Goal: Task Accomplishment & Management: Manage account settings

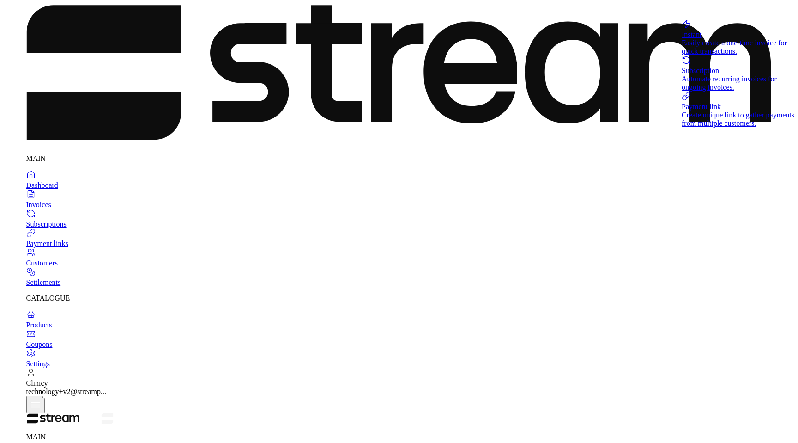
click at [700, 75] on div "Subscription" at bounding box center [740, 71] width 116 height 8
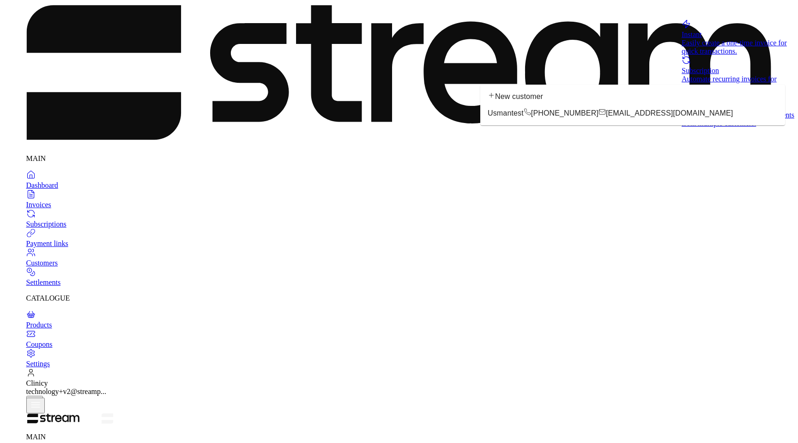
click at [531, 116] on icon at bounding box center [527, 111] width 7 height 7
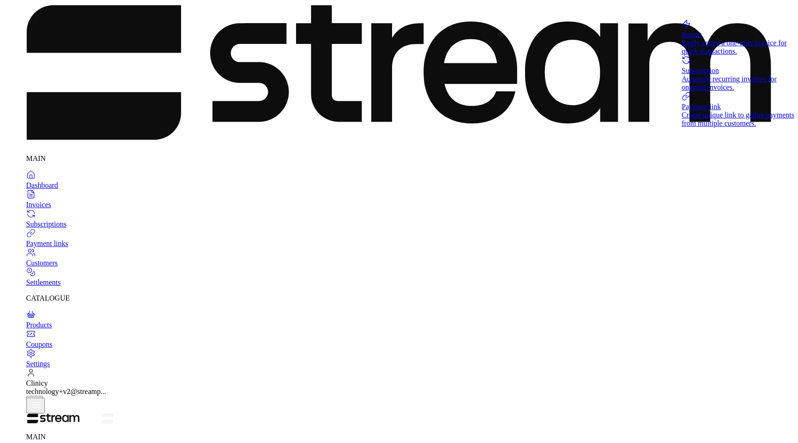
type input "**********"
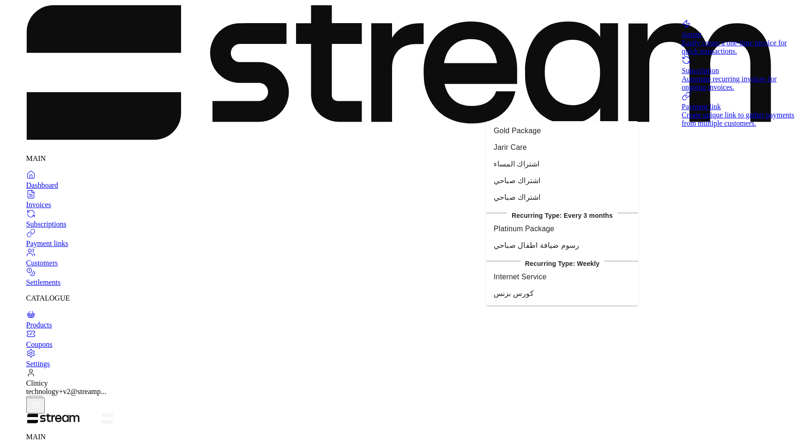
scroll to position [237, 0]
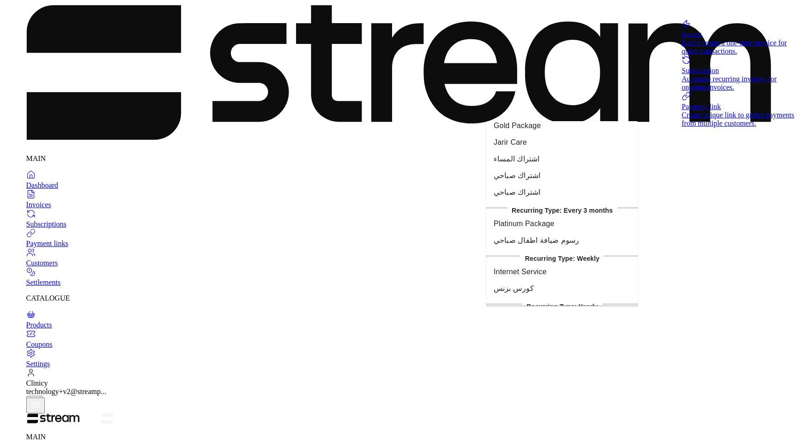
click at [541, 131] on div "Gold Package" at bounding box center [517, 125] width 47 height 11
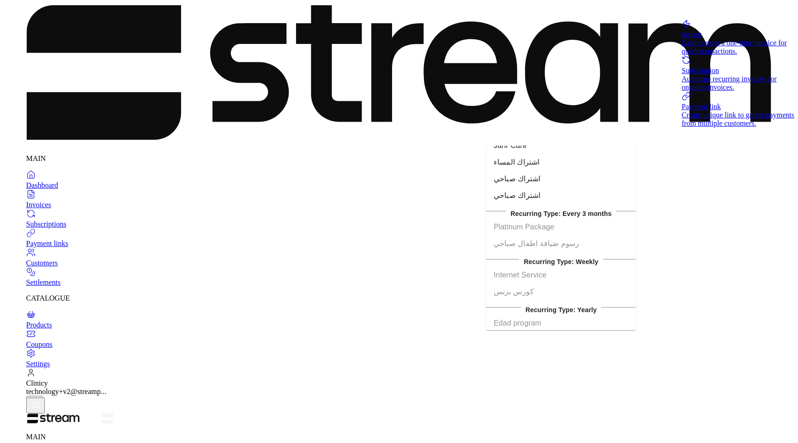
scroll to position [257, 0]
click at [541, 201] on div "اشتراك صباحي" at bounding box center [517, 195] width 47 height 11
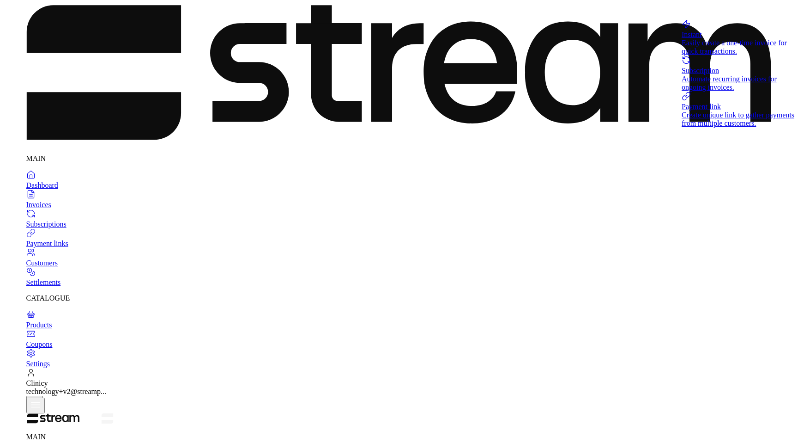
click at [692, 75] on div "Subscription" at bounding box center [740, 71] width 116 height 8
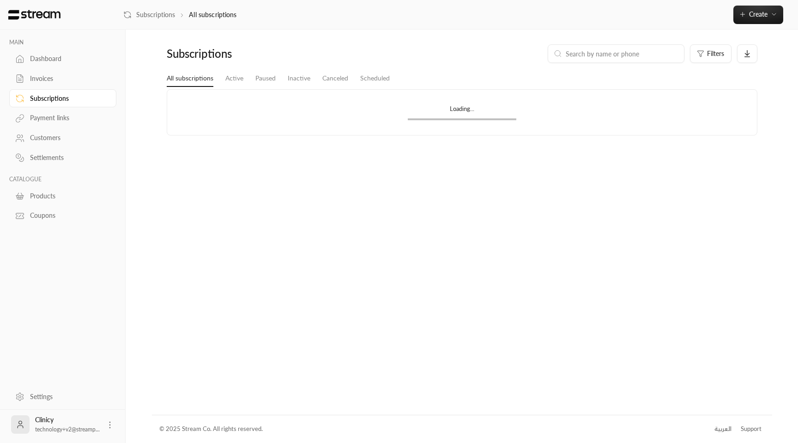
click at [48, 79] on div "Invoices" at bounding box center [67, 78] width 75 height 9
click at [53, 99] on div "Subscriptions" at bounding box center [67, 98] width 75 height 9
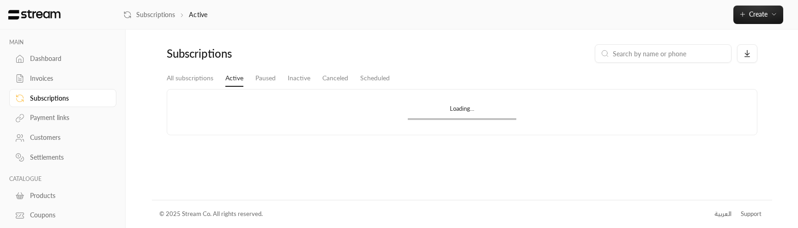
click at [63, 66] on link "Dashboard" at bounding box center [62, 59] width 107 height 18
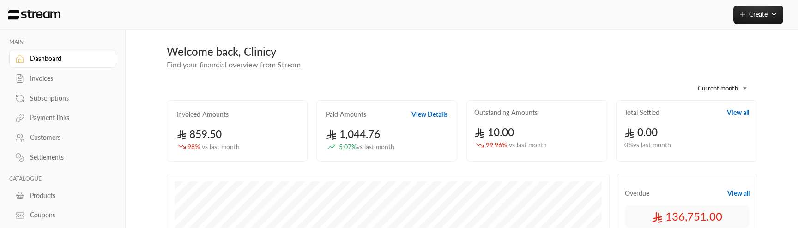
click at [55, 93] on link "Subscriptions" at bounding box center [62, 98] width 107 height 18
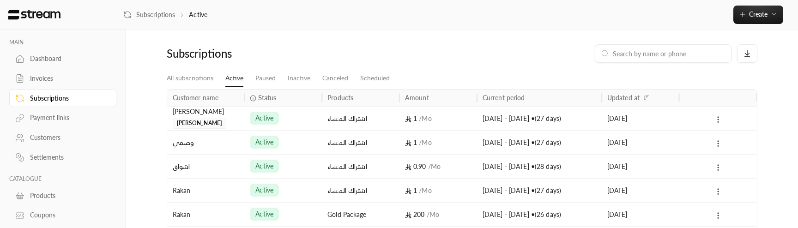
click at [76, 119] on div "Payment links" at bounding box center [67, 117] width 75 height 9
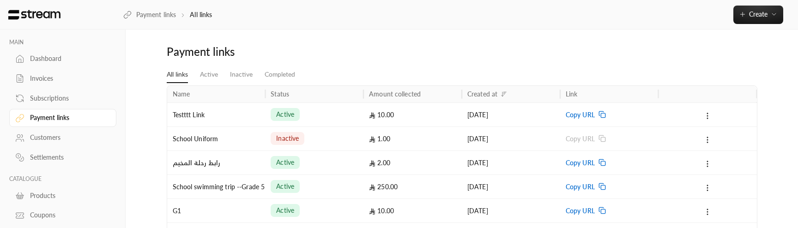
click at [68, 101] on div "Subscriptions" at bounding box center [67, 98] width 75 height 9
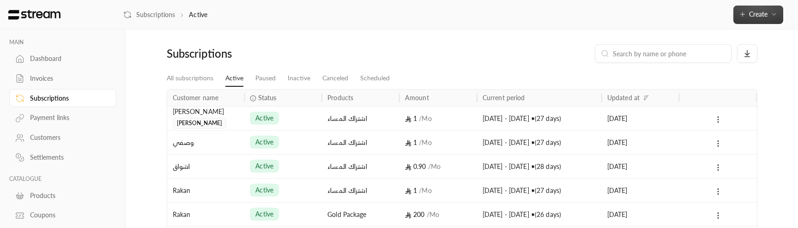
click at [749, 18] on span "Create" at bounding box center [758, 14] width 18 height 8
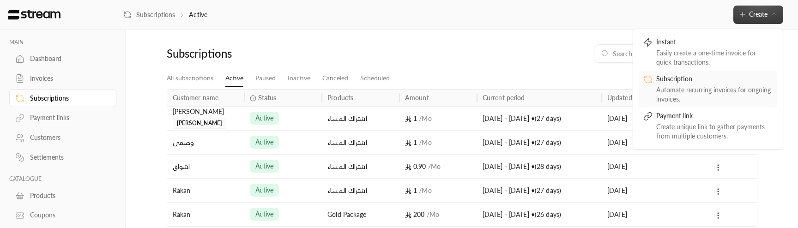
click at [662, 87] on div "Automate recurring invoices for ongoing invoices." at bounding box center [715, 94] width 116 height 18
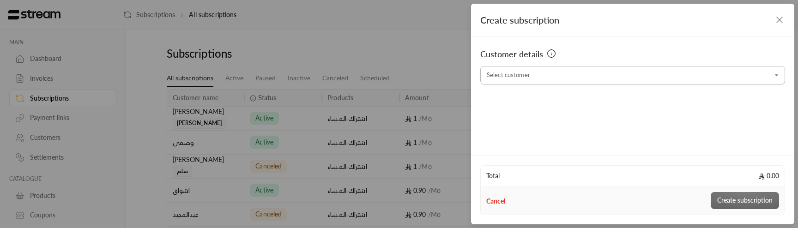
click at [614, 71] on input "Select customer" at bounding box center [633, 75] width 305 height 16
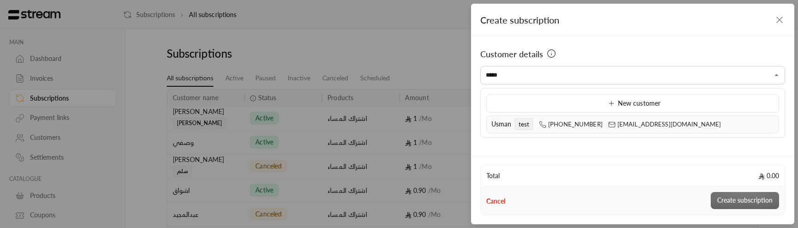
click at [557, 124] on span "[PHONE_NUMBER]" at bounding box center [571, 124] width 64 height 7
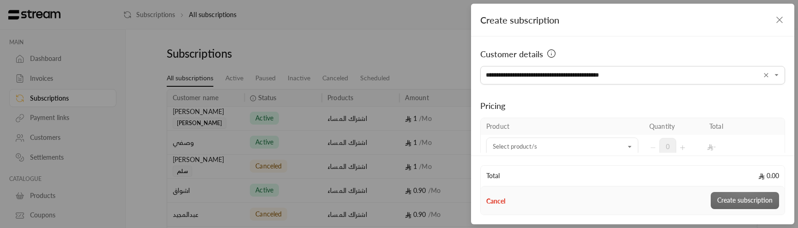
type input "**********"
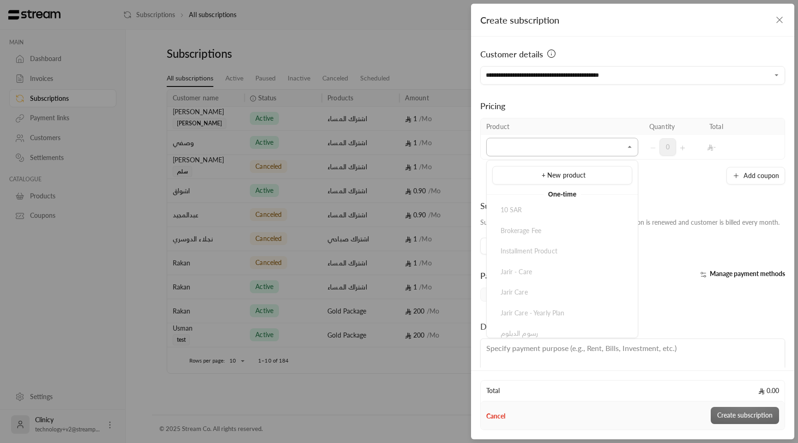
click at [578, 150] on input "Select customer" at bounding box center [563, 147] width 152 height 16
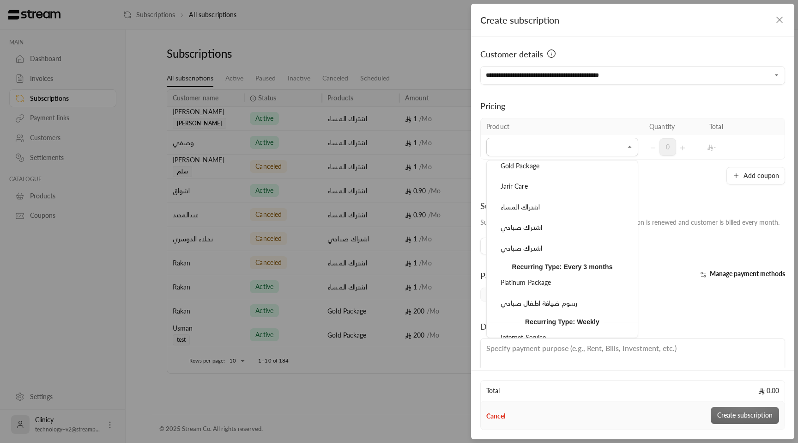
scroll to position [285, 0]
click at [540, 243] on span "اشتراك صباحي" at bounding box center [522, 247] width 42 height 8
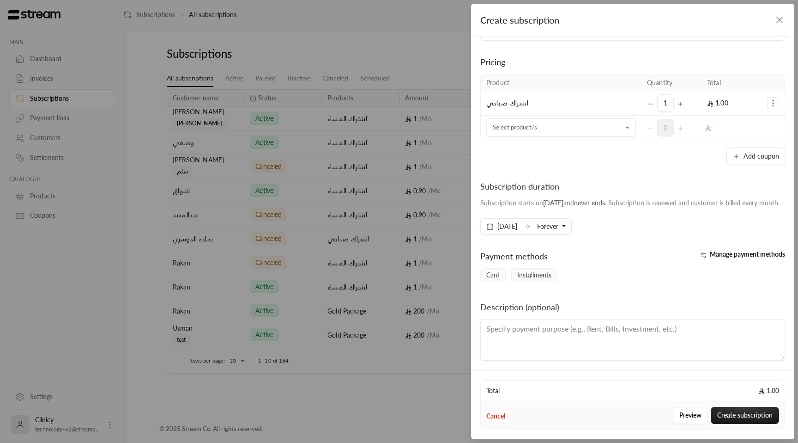
scroll to position [46, 0]
click at [742, 415] on button "Create subscription" at bounding box center [745, 415] width 68 height 17
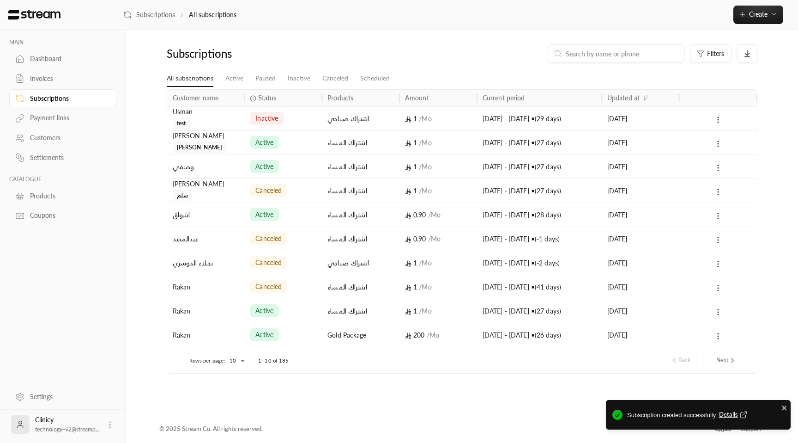
click at [48, 137] on div "Customers" at bounding box center [67, 137] width 75 height 9
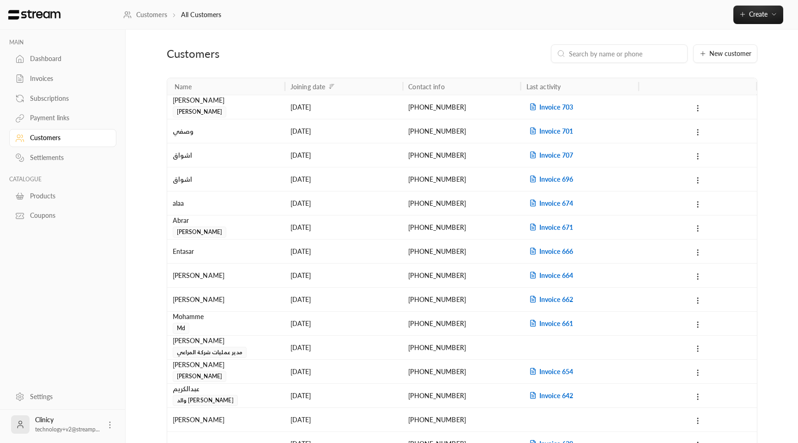
click at [623, 59] on div at bounding box center [619, 53] width 137 height 18
click at [634, 49] on input at bounding box center [625, 54] width 113 height 10
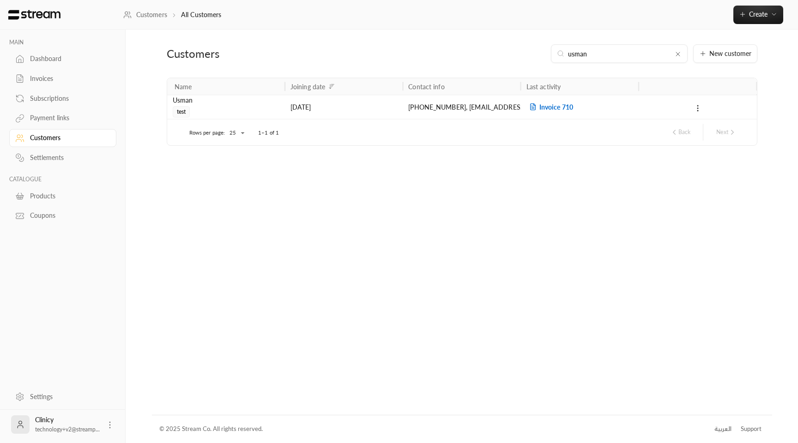
type input "usman"
click at [320, 103] on div "[DATE]" at bounding box center [344, 107] width 107 height 24
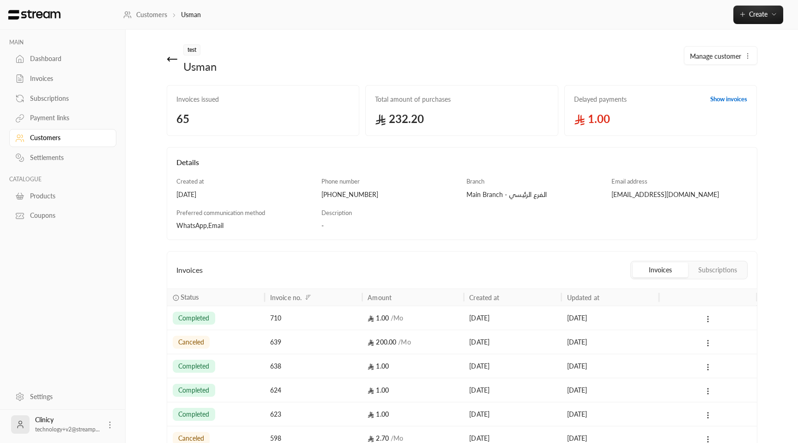
click at [62, 96] on div "Subscriptions" at bounding box center [67, 98] width 75 height 9
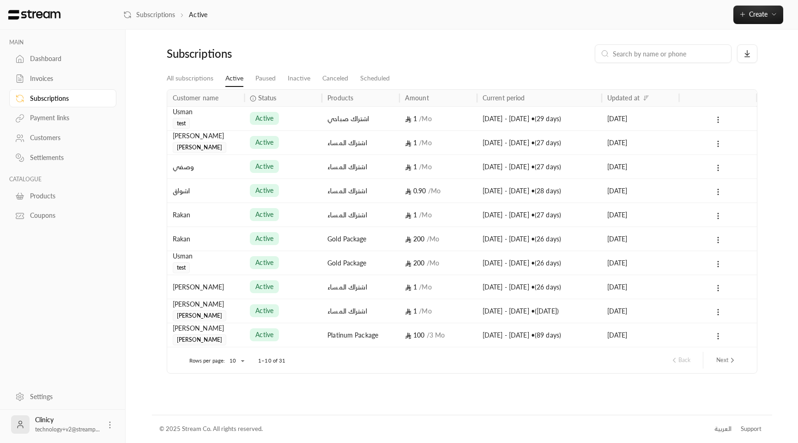
click at [247, 116] on div "active" at bounding box center [283, 118] width 78 height 24
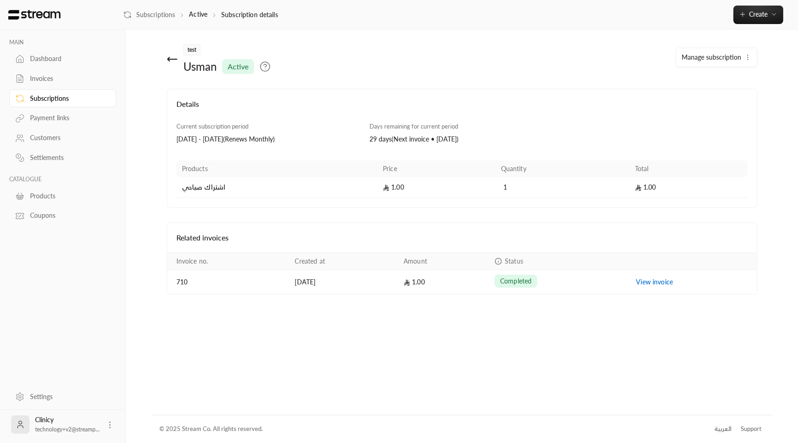
click at [734, 54] on span "Manage subscription" at bounding box center [712, 57] width 60 height 8
click at [703, 116] on span "Cancel subscription" at bounding box center [715, 118] width 56 height 8
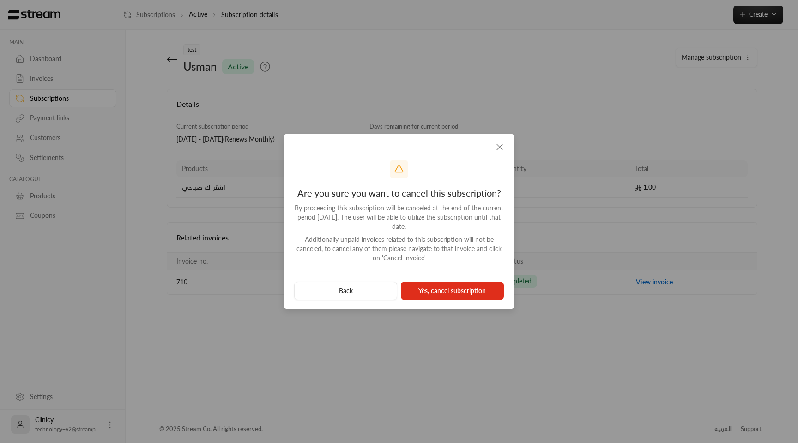
click at [456, 293] on button "Yes, cancel subscription" at bounding box center [452, 290] width 103 height 18
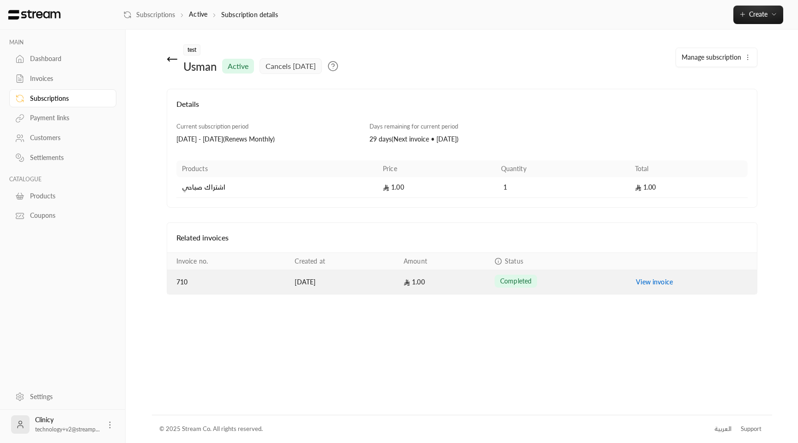
click at [664, 281] on link "View invoice" at bounding box center [654, 282] width 37 height 8
